Goal: Task Accomplishment & Management: Use online tool/utility

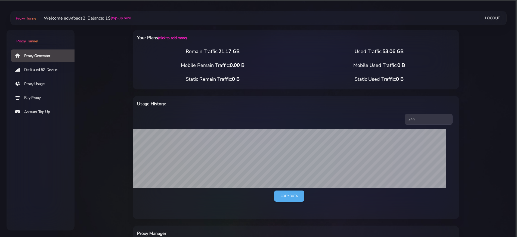
select select "UK"
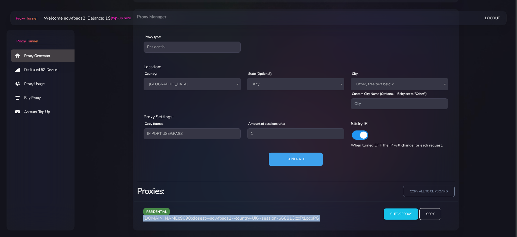
click at [313, 164] on button "Generate" at bounding box center [296, 159] width 54 height 13
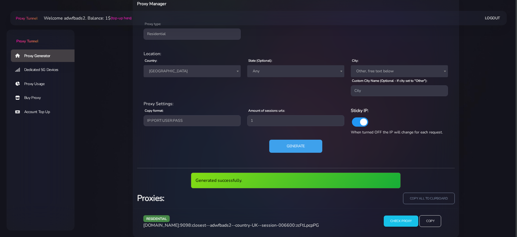
scroll to position [237, 0]
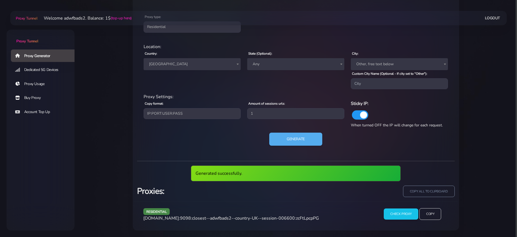
click at [244, 216] on span "agg.proxytunnel.io:9098:closest--adwfbads2--country-UK--session-006600:zcFtLpcp…" at bounding box center [231, 219] width 176 height 6
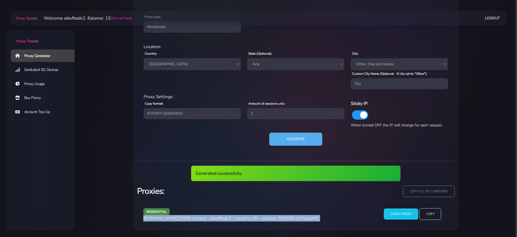
click at [244, 216] on span "agg.proxytunnel.io:9098:closest--adwfbads2--country-UK--session-006600:zcFtLpcp…" at bounding box center [231, 219] width 176 height 6
copy div "agg.proxytunnel.io:9098:closest--adwfbads2--country-UK--session-006600:zcFtLpcp…"
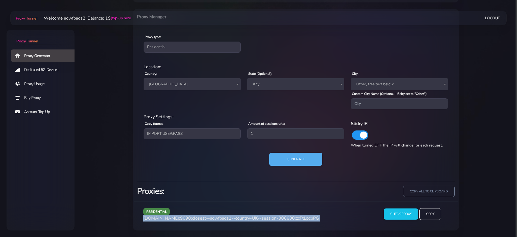
scroll to position [217, 0]
click at [291, 164] on button "Generate" at bounding box center [296, 159] width 54 height 13
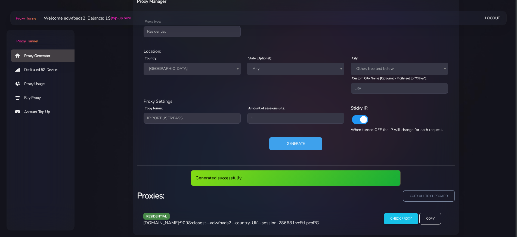
scroll to position [237, 0]
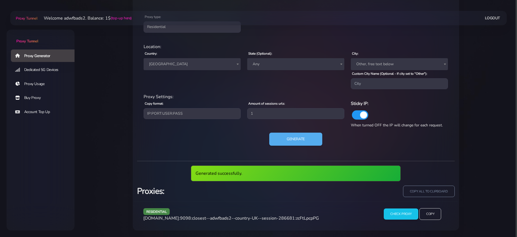
click at [246, 219] on span "agg.proxytunnel.io:9098:closest--adwfbads2--country-UK--session-286681:zcFtLpcp…" at bounding box center [231, 219] width 176 height 6
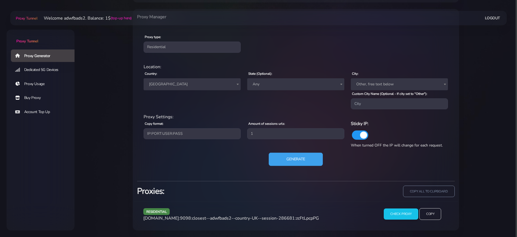
click at [279, 160] on button "Generate" at bounding box center [296, 159] width 54 height 13
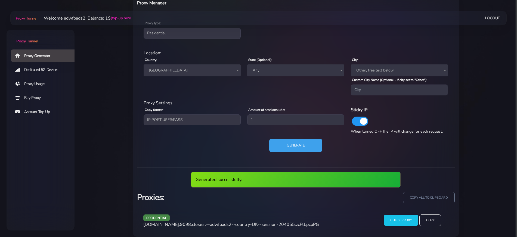
scroll to position [237, 0]
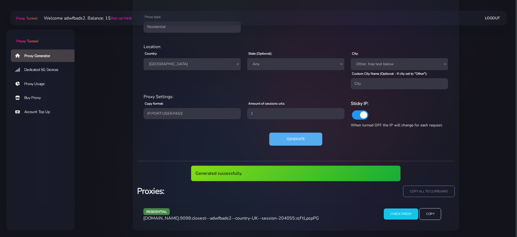
click at [216, 218] on span "agg.proxytunnel.io:9098:closest--adwfbads2--country-UK--session-204055:zcFtLpcp…" at bounding box center [231, 219] width 176 height 6
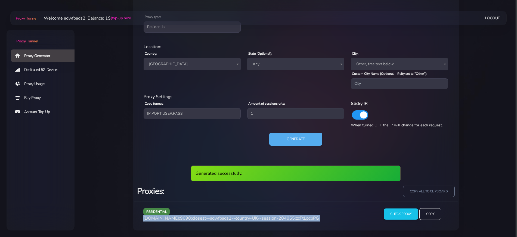
click at [216, 218] on span "agg.proxytunnel.io:9098:closest--adwfbads2--country-UK--session-204055:zcFtLpcp…" at bounding box center [231, 219] width 176 height 6
copy div "agg.proxytunnel.io:9098:closest--adwfbads2--country-UK--session-204055:zcFtLpcp…"
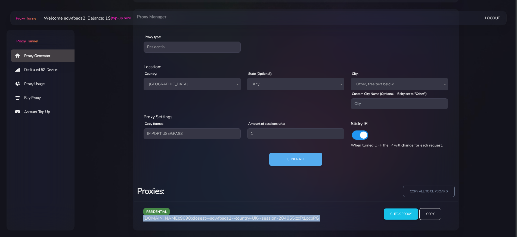
scroll to position [217, 0]
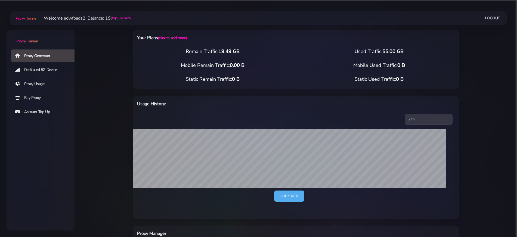
select select "ES"
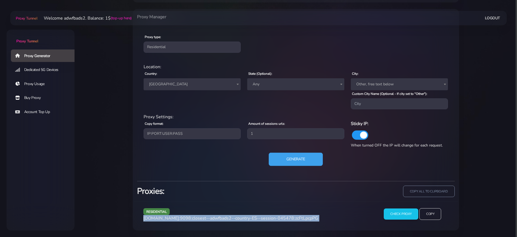
click at [287, 159] on button "Generate" at bounding box center [296, 159] width 54 height 13
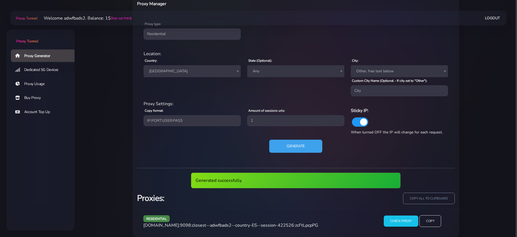
scroll to position [237, 0]
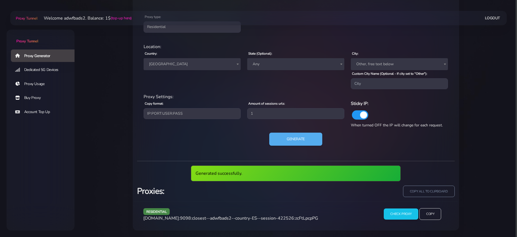
click at [228, 217] on span "[DOMAIN_NAME]:9098:closest--adwfbads2--country-ES--session-422526:zcFtLpcpPG" at bounding box center [230, 219] width 175 height 6
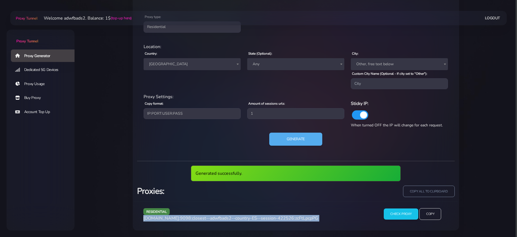
click at [228, 217] on span "[DOMAIN_NAME]:9098:closest--adwfbads2--country-ES--session-422526:zcFtLpcpPG" at bounding box center [230, 219] width 175 height 6
copy div "[DOMAIN_NAME]:9098:closest--adwfbads2--country-ES--session-422526:zcFtLpcpPG"
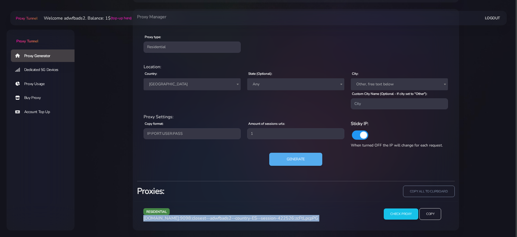
scroll to position [217, 0]
